Goal: Information Seeking & Learning: Find contact information

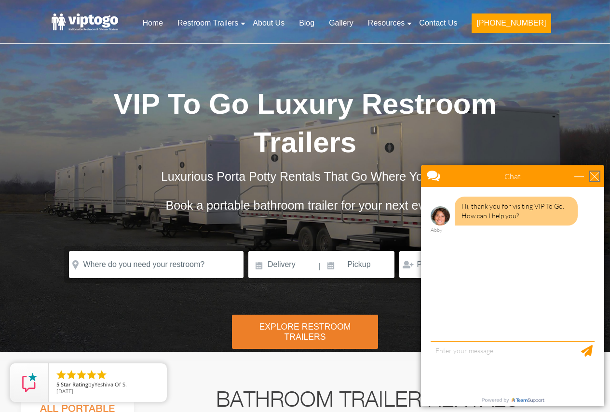
click at [596, 176] on div "close" at bounding box center [594, 177] width 10 height 10
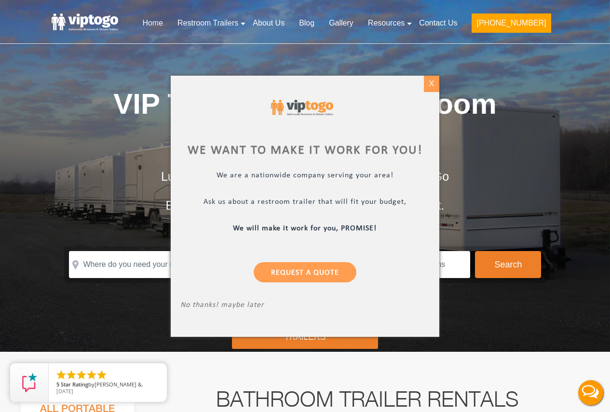
click at [429, 84] on div "X" at bounding box center [431, 84] width 15 height 16
click at [429, 84] on div at bounding box center [305, 206] width 610 height 412
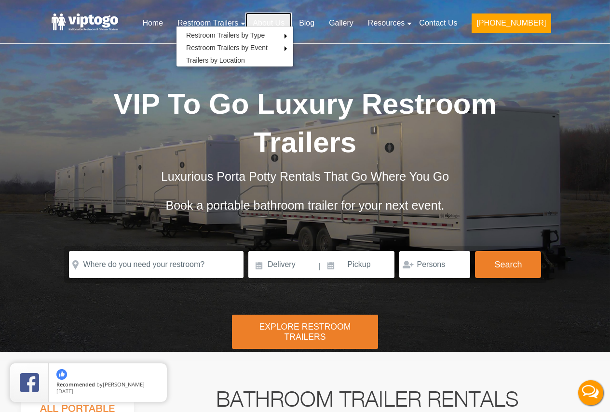
click at [292, 20] on link "About Us" at bounding box center [268, 23] width 46 height 21
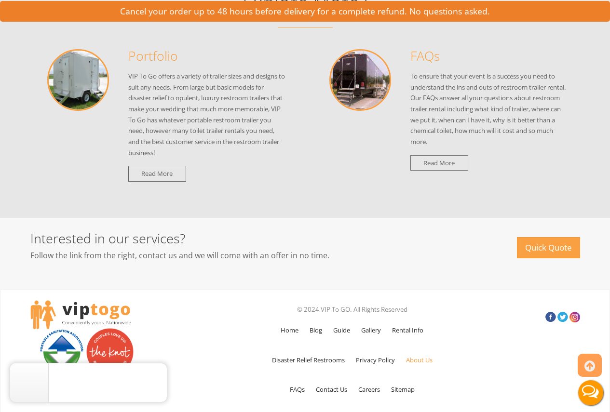
scroll to position [1096, 0]
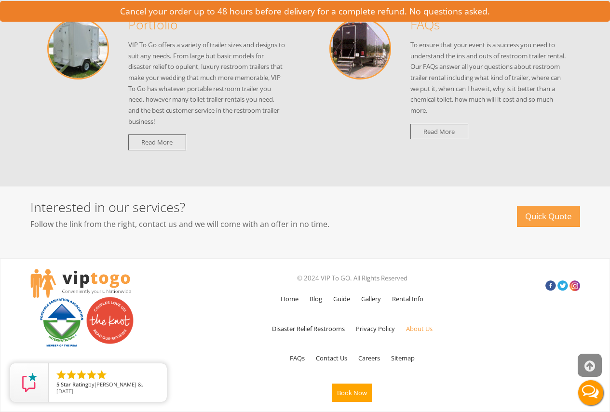
drag, startPoint x: 614, startPoint y: 36, endPoint x: 586, endPoint y: 362, distance: 326.9
click at [329, 357] on link "Contact Us" at bounding box center [331, 358] width 41 height 28
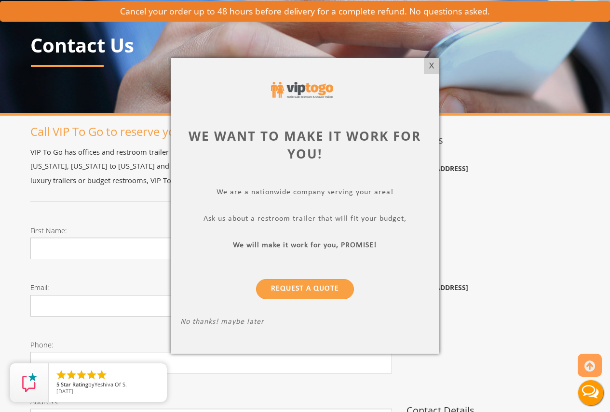
scroll to position [81, 0]
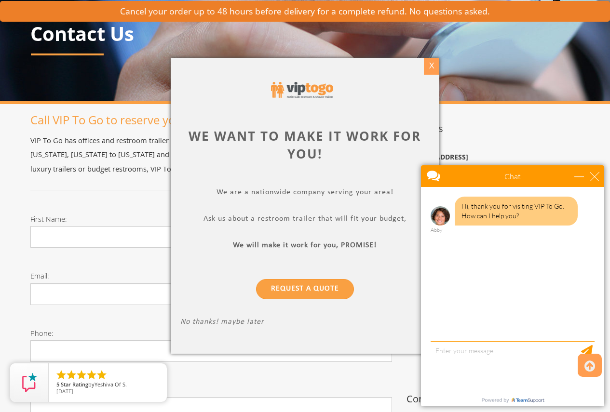
click at [432, 65] on div "X" at bounding box center [431, 66] width 15 height 16
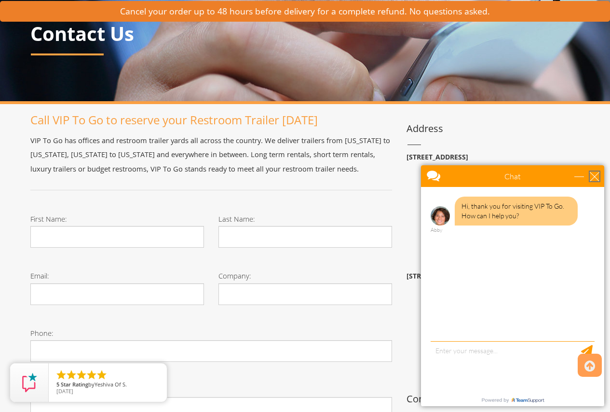
click at [594, 174] on div "close" at bounding box center [594, 177] width 10 height 10
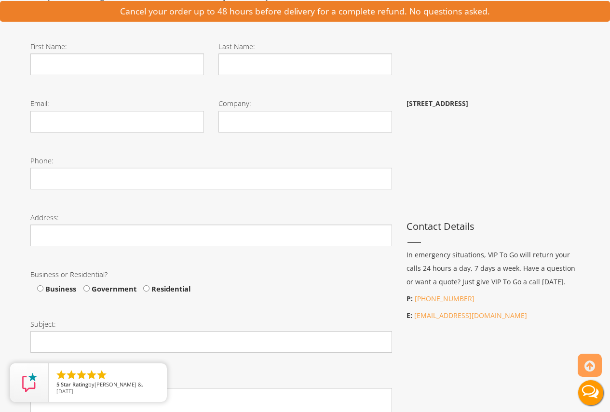
scroll to position [294, 0]
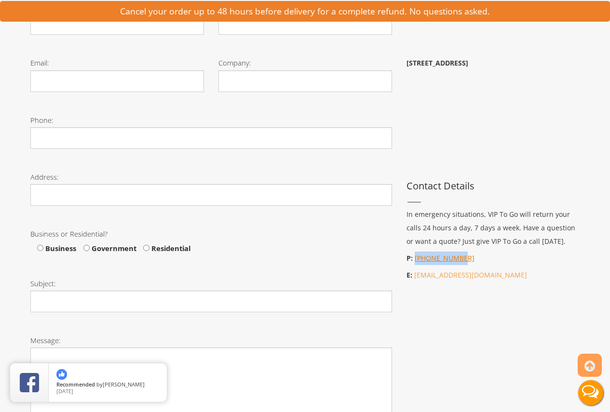
drag, startPoint x: 471, startPoint y: 261, endPoint x: 413, endPoint y: 260, distance: 57.4
click at [413, 260] on p "P: 866-904-2635" at bounding box center [492, 258] width 173 height 13
copy link "[PHONE_NUMBER]"
drag, startPoint x: 470, startPoint y: 258, endPoint x: 414, endPoint y: 259, distance: 55.4
click at [414, 259] on p "P: 866-904-2635" at bounding box center [492, 258] width 173 height 13
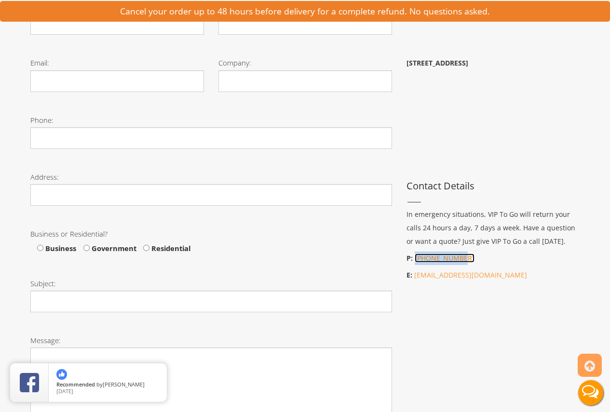
drag, startPoint x: 423, startPoint y: 259, endPoint x: 439, endPoint y: 264, distance: 16.6
copy link "[PHONE_NUMBER]"
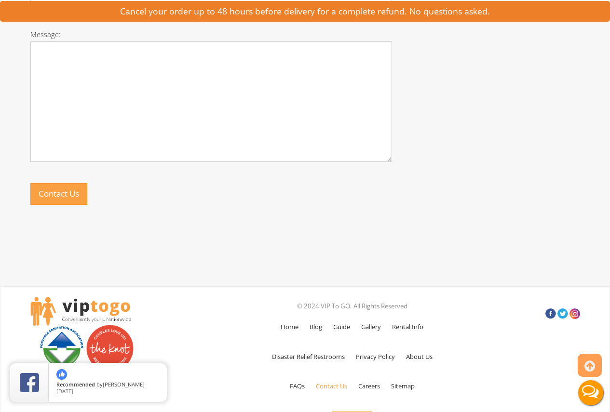
scroll to position [628, 0]
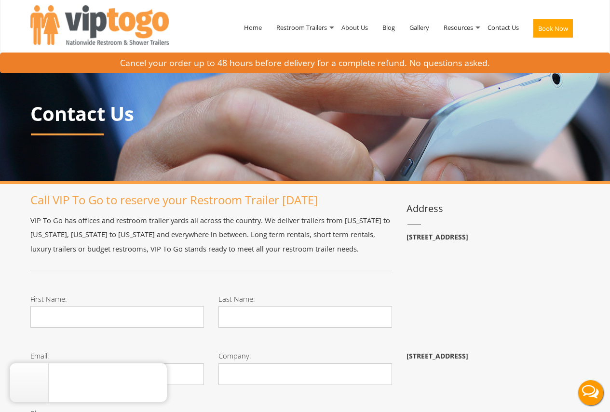
scroll to position [0, 0]
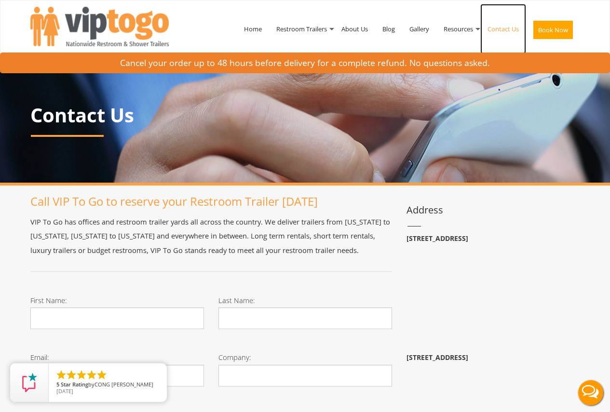
click at [506, 29] on link "Contact Us" at bounding box center [503, 29] width 46 height 50
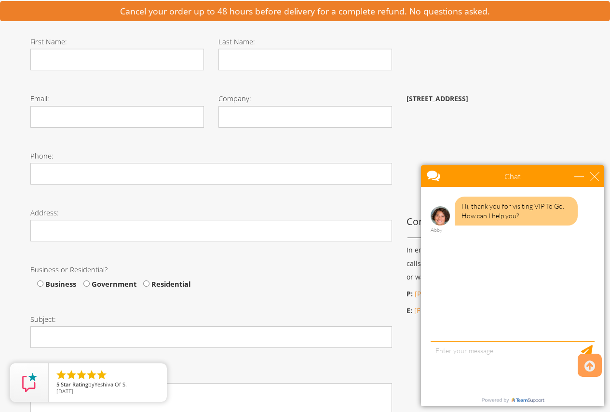
scroll to position [312, 0]
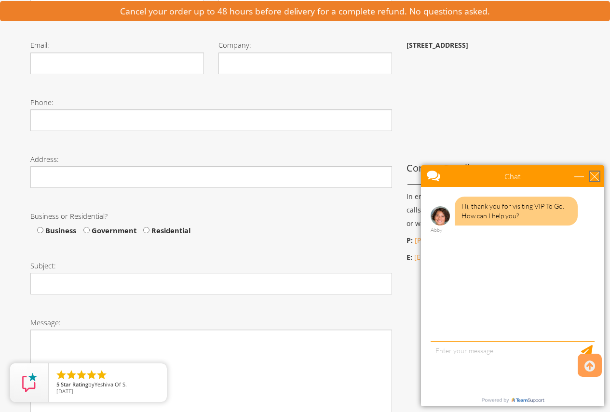
click at [593, 180] on div "close" at bounding box center [594, 177] width 10 height 10
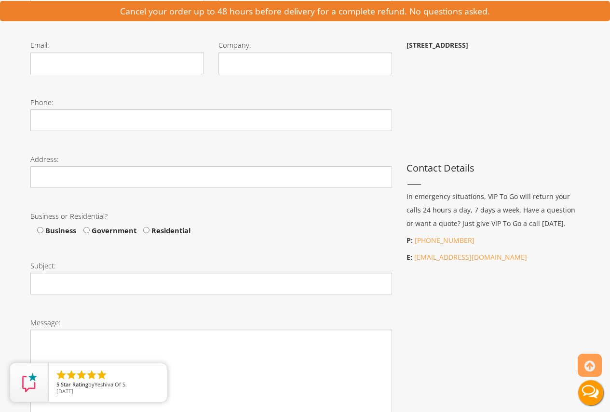
scroll to position [0, 0]
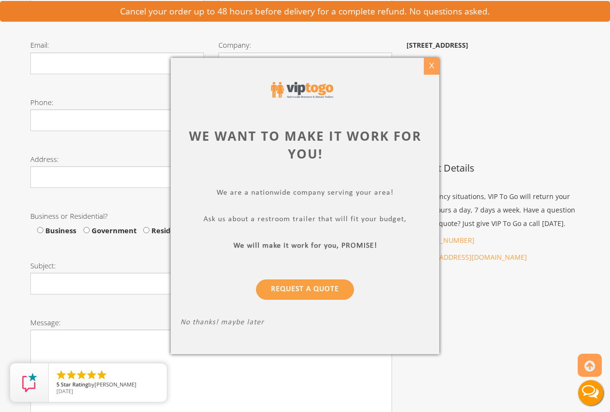
click at [431, 63] on div "X" at bounding box center [431, 66] width 15 height 16
